Goal: Task Accomplishment & Management: Use online tool/utility

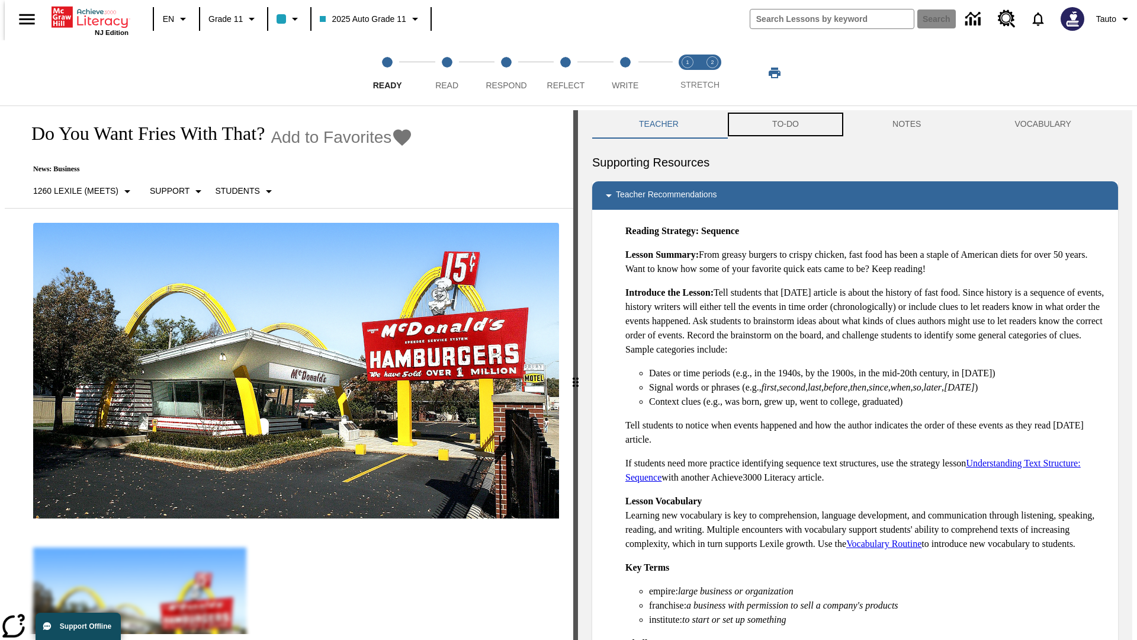
click at [785, 124] on button "TO-DO" at bounding box center [785, 124] width 120 height 28
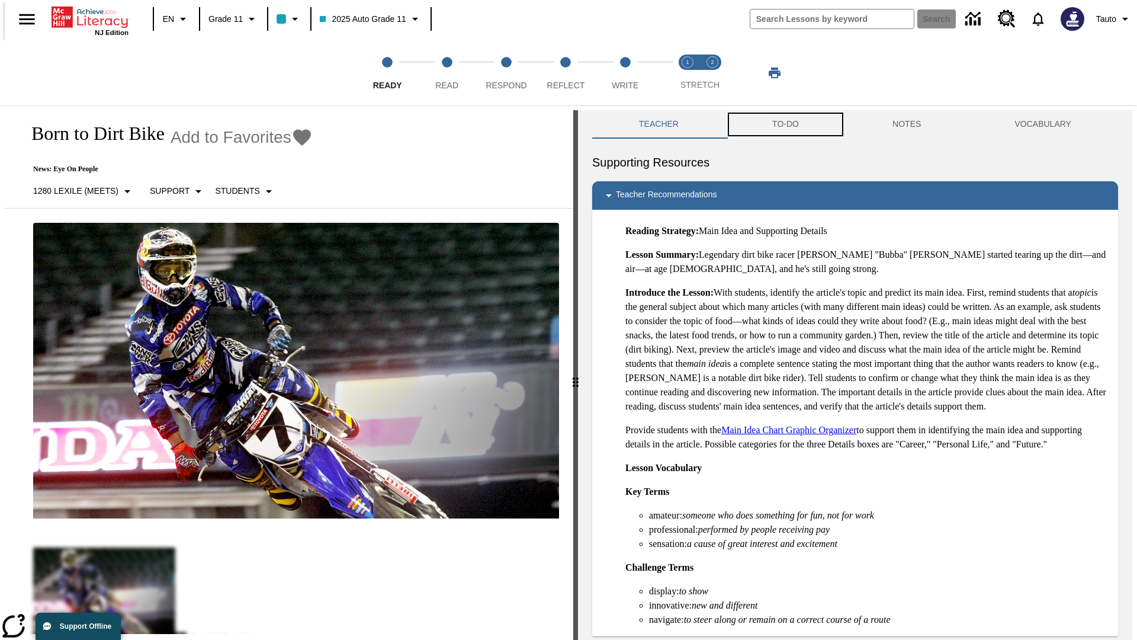
click at [785, 124] on button "TO-DO" at bounding box center [785, 124] width 120 height 28
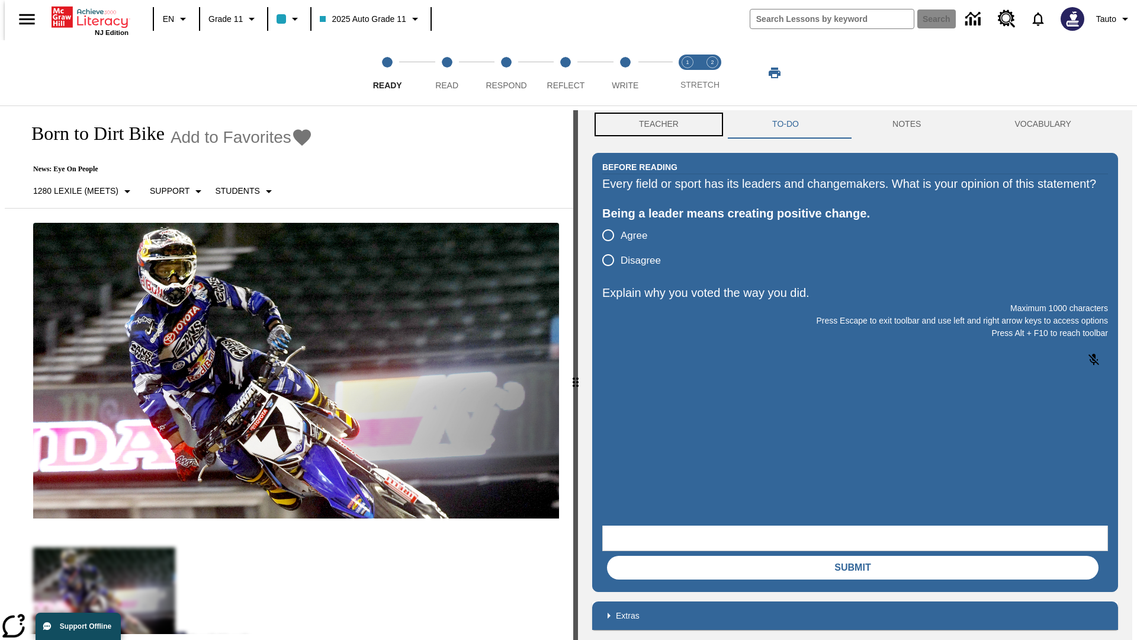
scroll to position [1, 0]
